Goal: Use online tool/utility: Utilize a website feature to perform a specific function

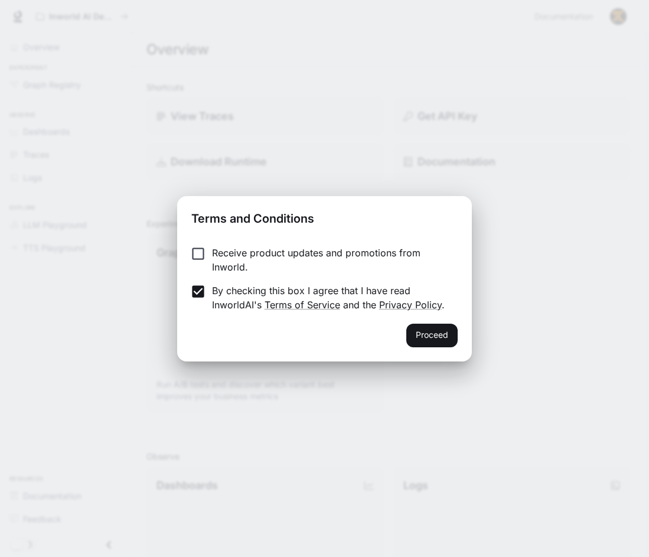
click at [201, 245] on div "Receive product updates and promotions from Inworld. By checking this box I agr…" at bounding box center [324, 279] width 294 height 87
click at [154, 256] on div "Terms and Conditions Receive product updates and promotions from Inworld. By ch…" at bounding box center [324, 278] width 649 height 557
click at [195, 267] on label "Receive product updates and promotions from Inworld." at bounding box center [316, 260] width 263 height 28
click at [442, 347] on button "Proceed" at bounding box center [431, 336] width 51 height 24
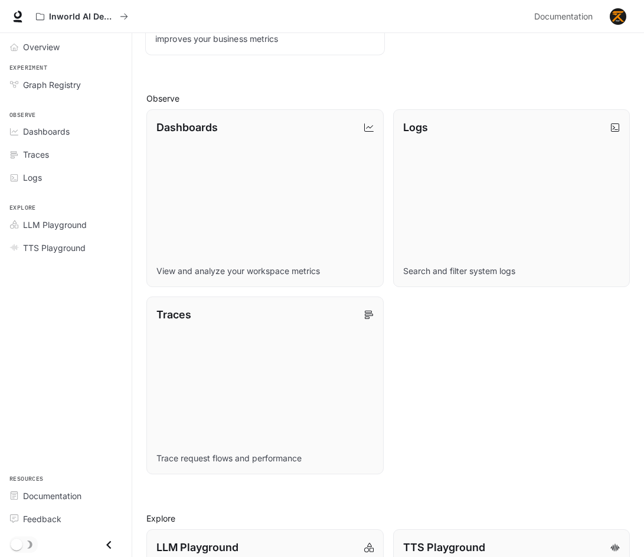
scroll to position [472, 0]
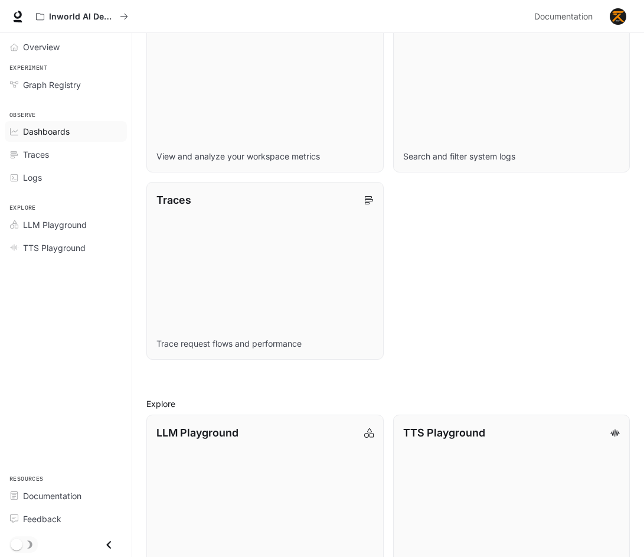
click at [79, 135] on div "Dashboards" at bounding box center [72, 131] width 99 height 12
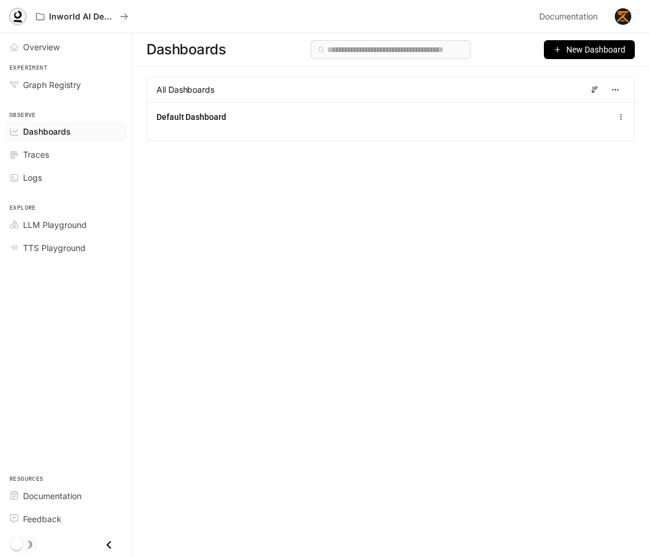
click at [23, 21] on icon at bounding box center [18, 17] width 12 height 12
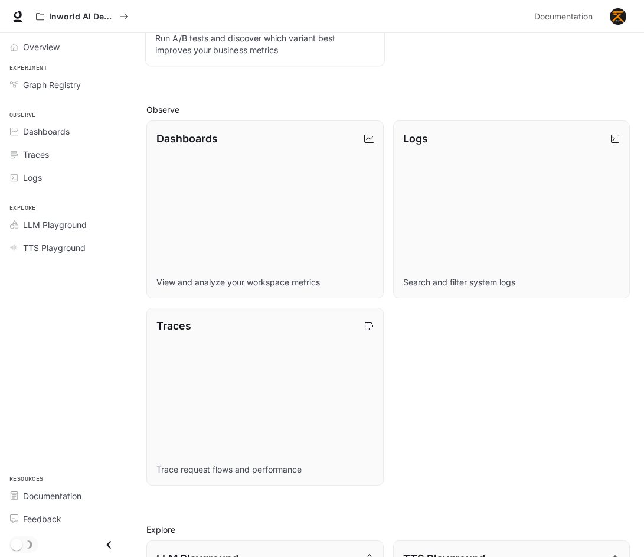
scroll to position [354, 0]
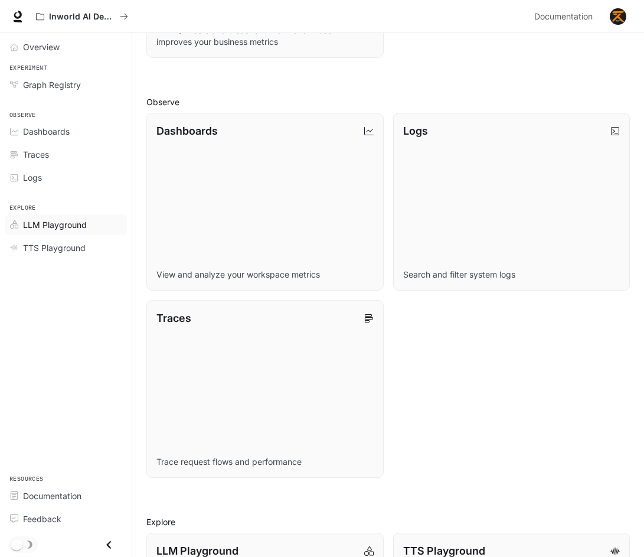
click at [73, 231] on link "LLM Playground" at bounding box center [66, 224] width 122 height 21
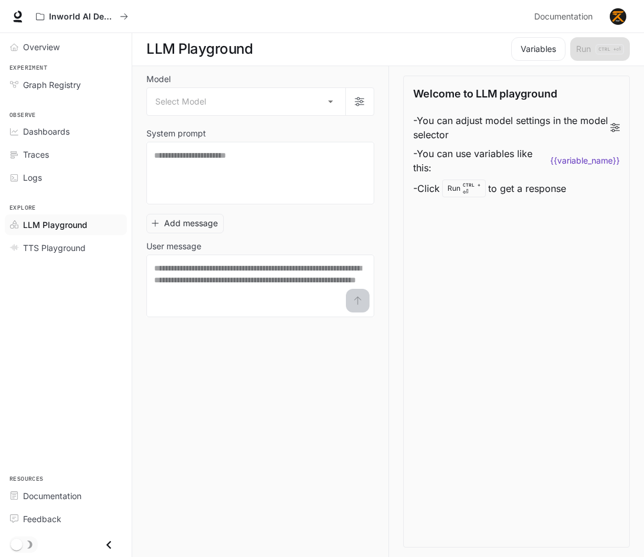
scroll to position [1, 0]
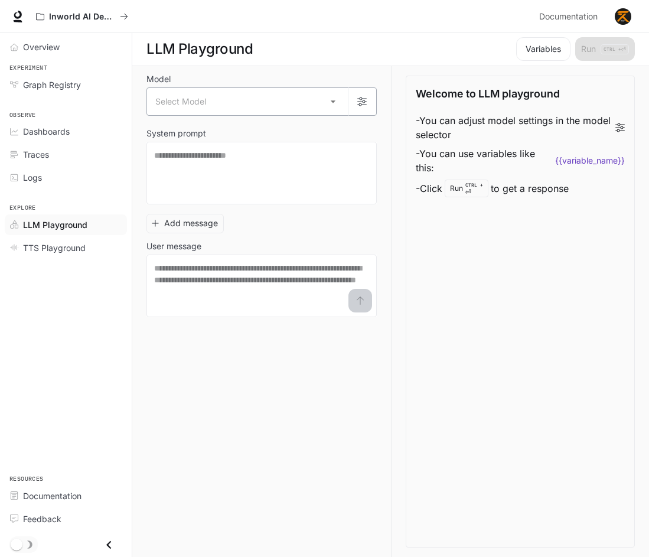
click at [251, 111] on body "Skip to main content Inworld AI Demos Documentation Documentation Portal Overvi…" at bounding box center [324, 277] width 649 height 557
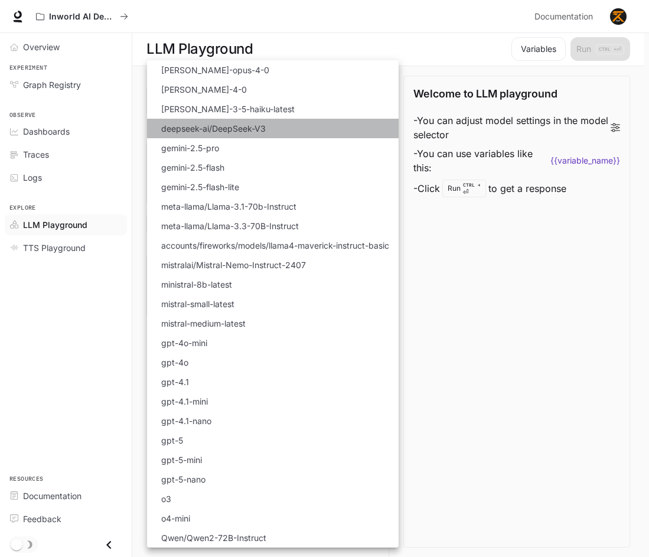
click at [260, 129] on p "deepseek-ai/DeepSeek-V3" at bounding box center [213, 128] width 105 height 12
type input "**********"
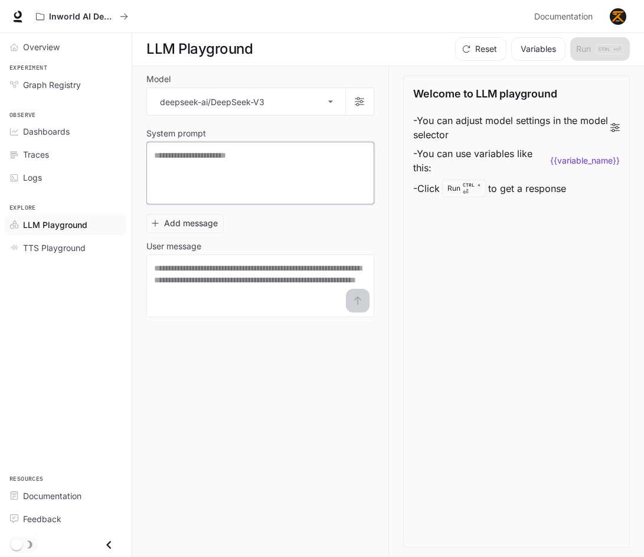
click at [254, 168] on textarea at bounding box center [260, 172] width 213 height 47
type textarea "****"
click at [208, 289] on textarea at bounding box center [260, 285] width 213 height 47
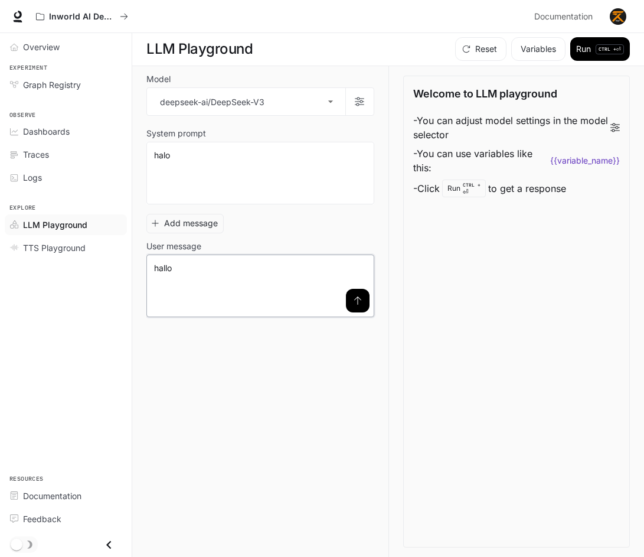
type textarea "*****"
click at [433, 220] on div "Welcome to LLM playground - You can adjust model settings in the model selector…" at bounding box center [516, 312] width 227 height 472
click at [610, 37] on button "Run CTRL + ⏎" at bounding box center [600, 49] width 60 height 24
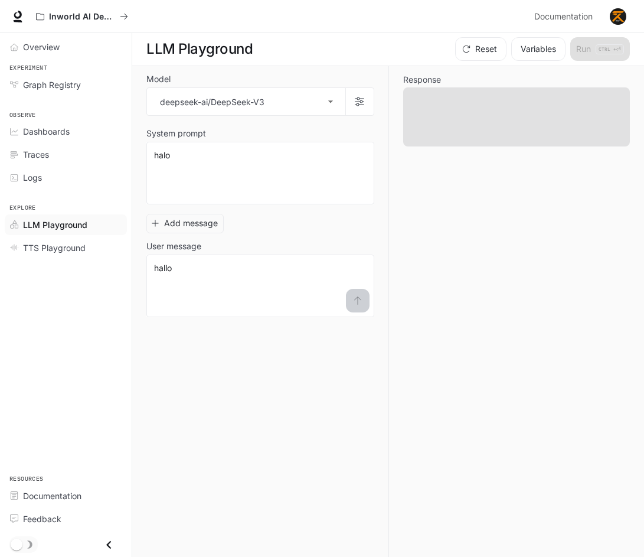
click at [501, 122] on span at bounding box center [516, 116] width 227 height 59
click at [498, 118] on span at bounding box center [516, 116] width 227 height 59
click at [361, 298] on textarea "*****" at bounding box center [260, 285] width 213 height 47
click at [553, 44] on button "Variables" at bounding box center [538, 49] width 54 height 24
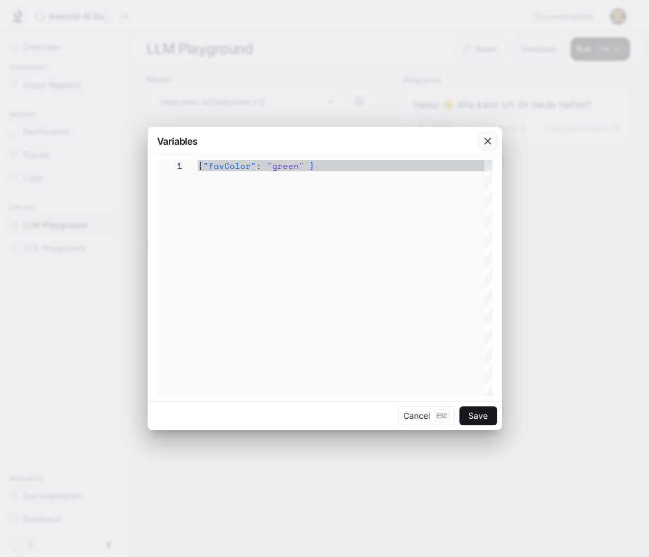
click at [482, 138] on icon "button" at bounding box center [488, 141] width 12 height 12
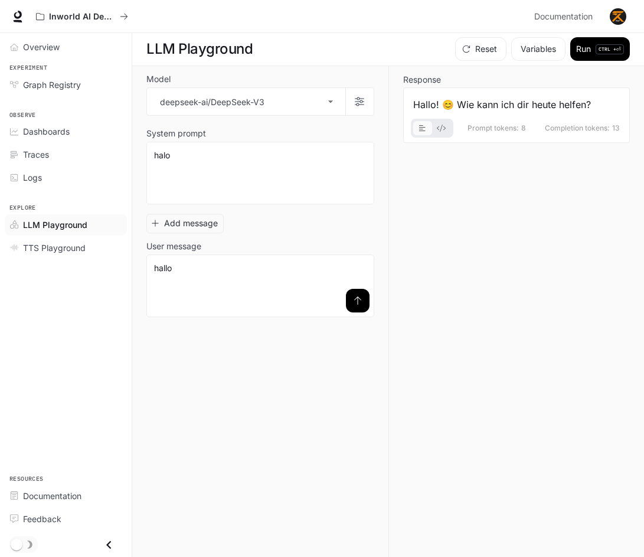
click at [515, 113] on div "Prompt tokens: 8 Completion tokens: 13" at bounding box center [516, 125] width 207 height 26
click at [433, 128] on button "basic tabs example" at bounding box center [441, 128] width 19 height 19
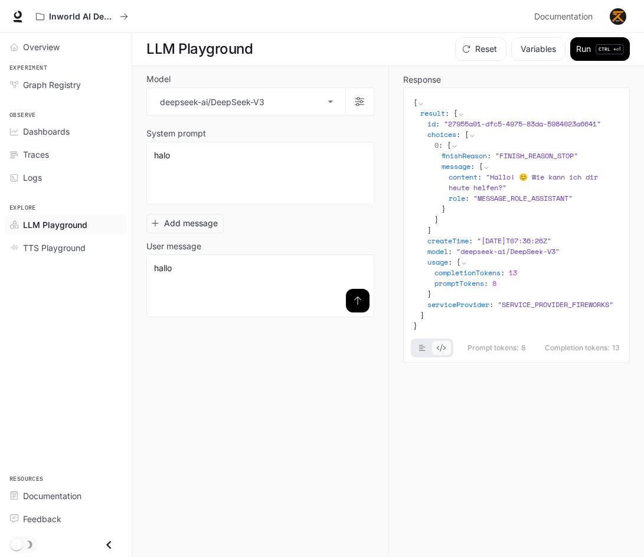
click at [466, 128] on span "" 27955a01-dfc5-4975-83da-5984023a6641 "" at bounding box center [522, 124] width 157 height 10
click at [425, 351] on button "basic tabs example" at bounding box center [422, 347] width 19 height 19
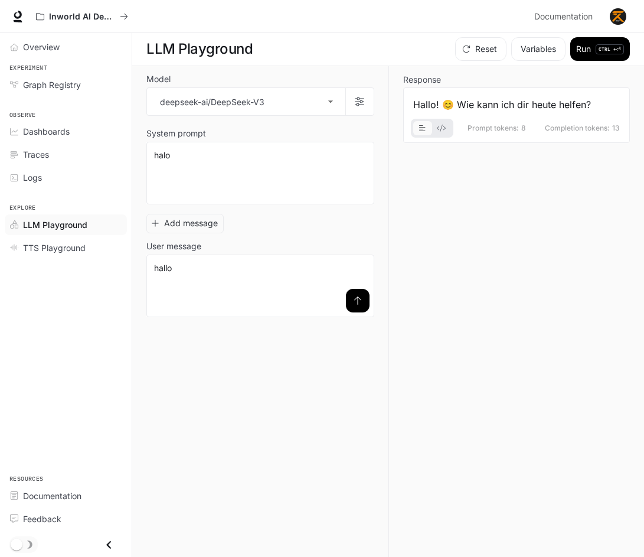
click at [505, 361] on div "Response Hallo! 😊 Wie kann ich dir heute helfen? Prompt tokens: 8 Completion to…" at bounding box center [510, 311] width 242 height 491
click at [583, 125] on span "Completion tokens:" at bounding box center [577, 128] width 65 height 7
click at [356, 304] on icon "submit" at bounding box center [357, 300] width 9 height 9
click at [354, 305] on button "submit" at bounding box center [358, 301] width 24 height 24
click at [508, 130] on span "Prompt tokens:" at bounding box center [493, 128] width 51 height 7
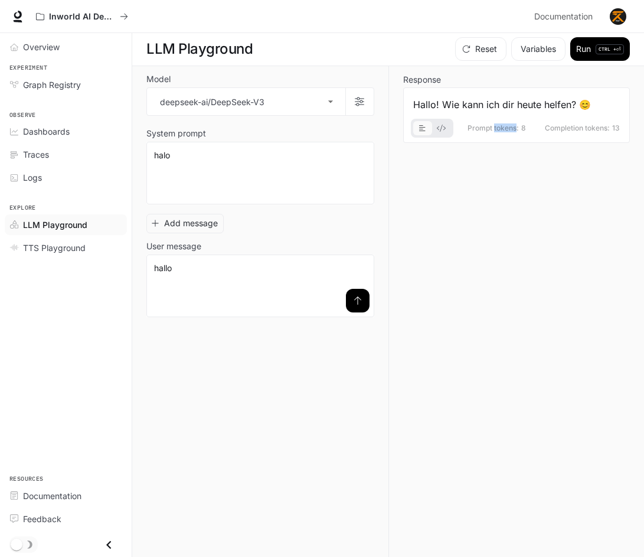
click at [508, 130] on span "Prompt tokens:" at bounding box center [493, 128] width 51 height 7
click at [61, 82] on span "Graph Registry" at bounding box center [52, 85] width 58 height 12
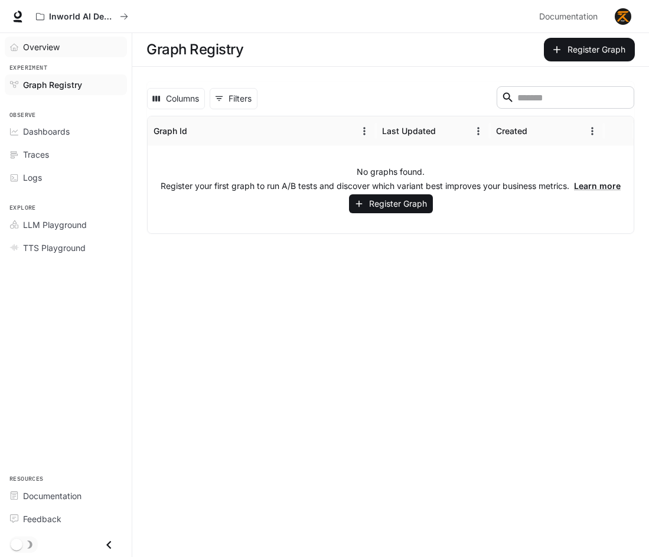
click at [70, 45] on div "Overview" at bounding box center [72, 47] width 99 height 12
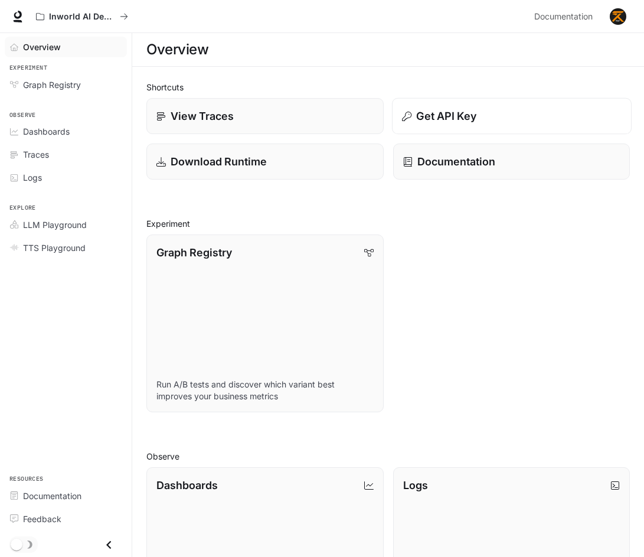
click at [439, 107] on button "Get API Key" at bounding box center [511, 116] width 240 height 37
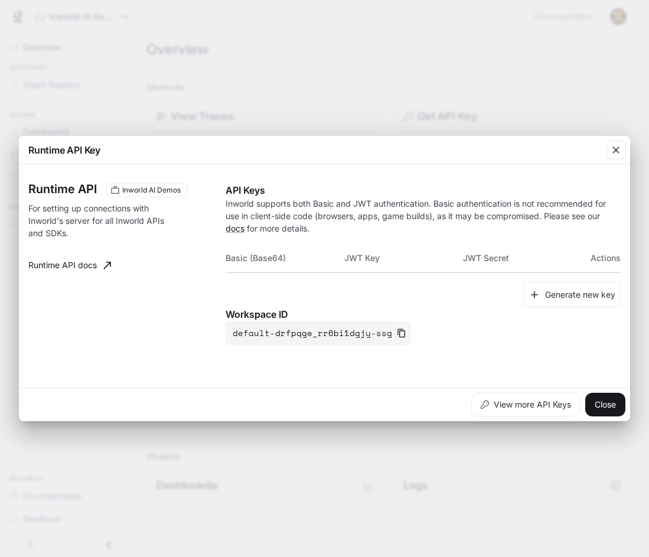
click at [438, 104] on div "Runtime API Key Runtime API Inworld AI Demos For setting up connections with In…" at bounding box center [324, 278] width 649 height 557
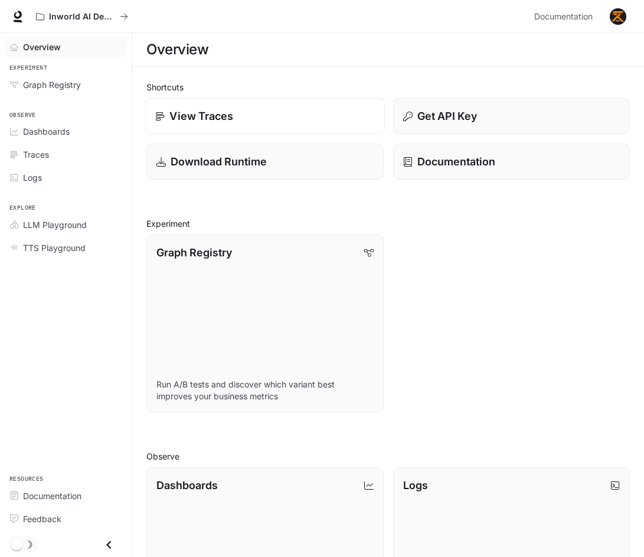
click at [297, 125] on link "View Traces" at bounding box center [265, 116] width 240 height 37
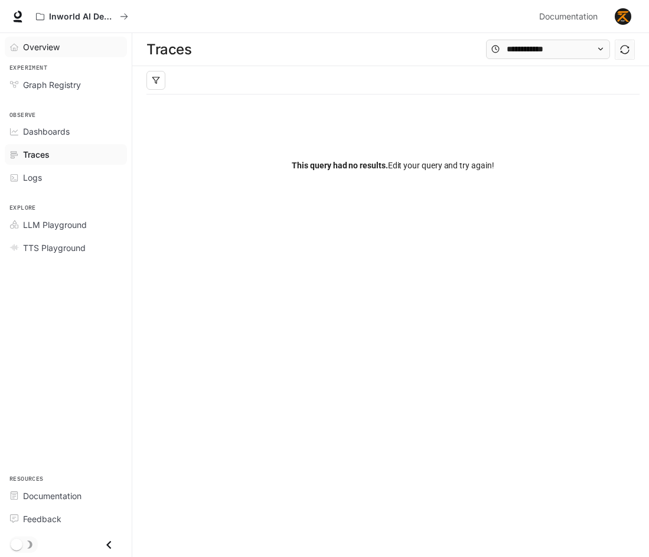
click at [76, 44] on div "Overview" at bounding box center [72, 47] width 99 height 12
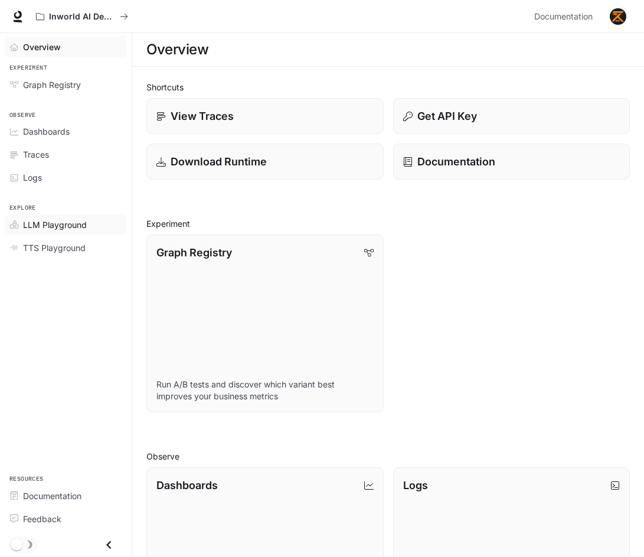
click at [86, 223] on span "LLM Playground" at bounding box center [55, 224] width 64 height 12
